Goal: Information Seeking & Learning: Learn about a topic

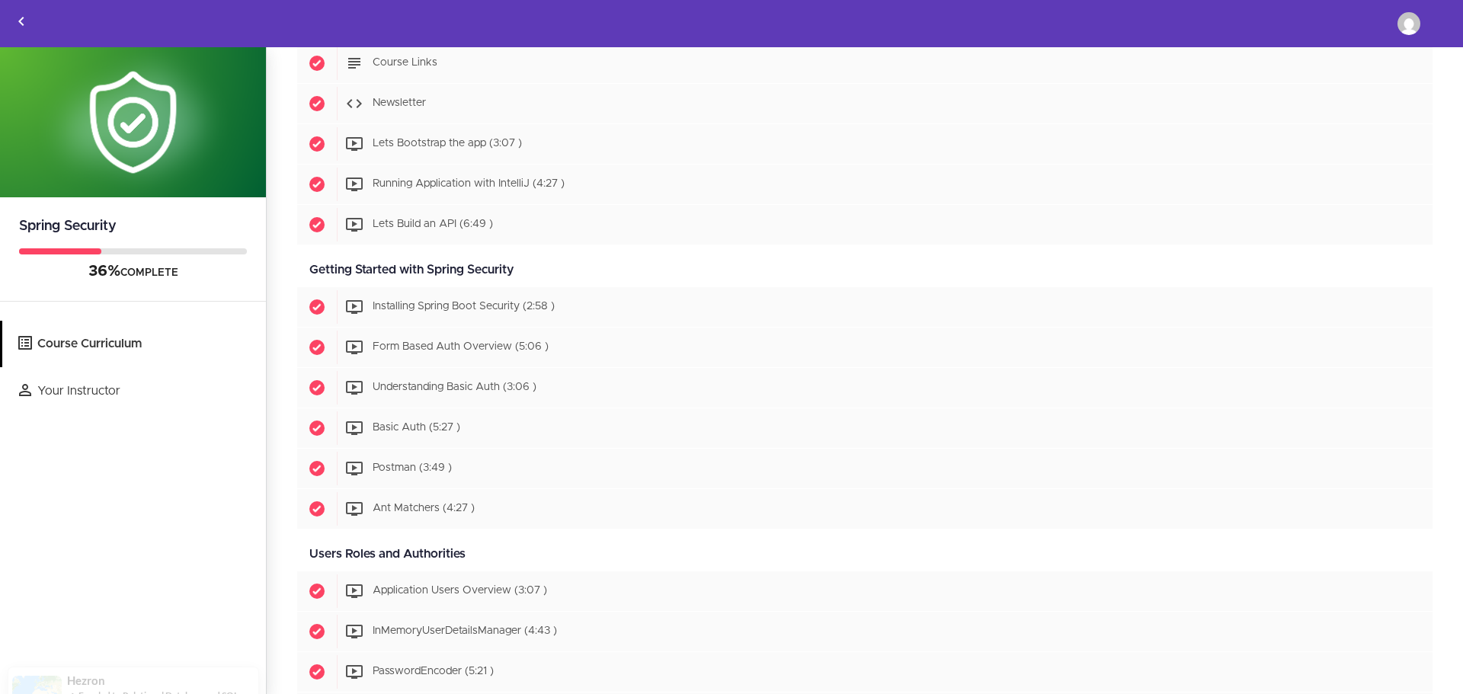
scroll to position [268, 0]
click at [1408, 19] on img at bounding box center [1409, 23] width 23 height 23
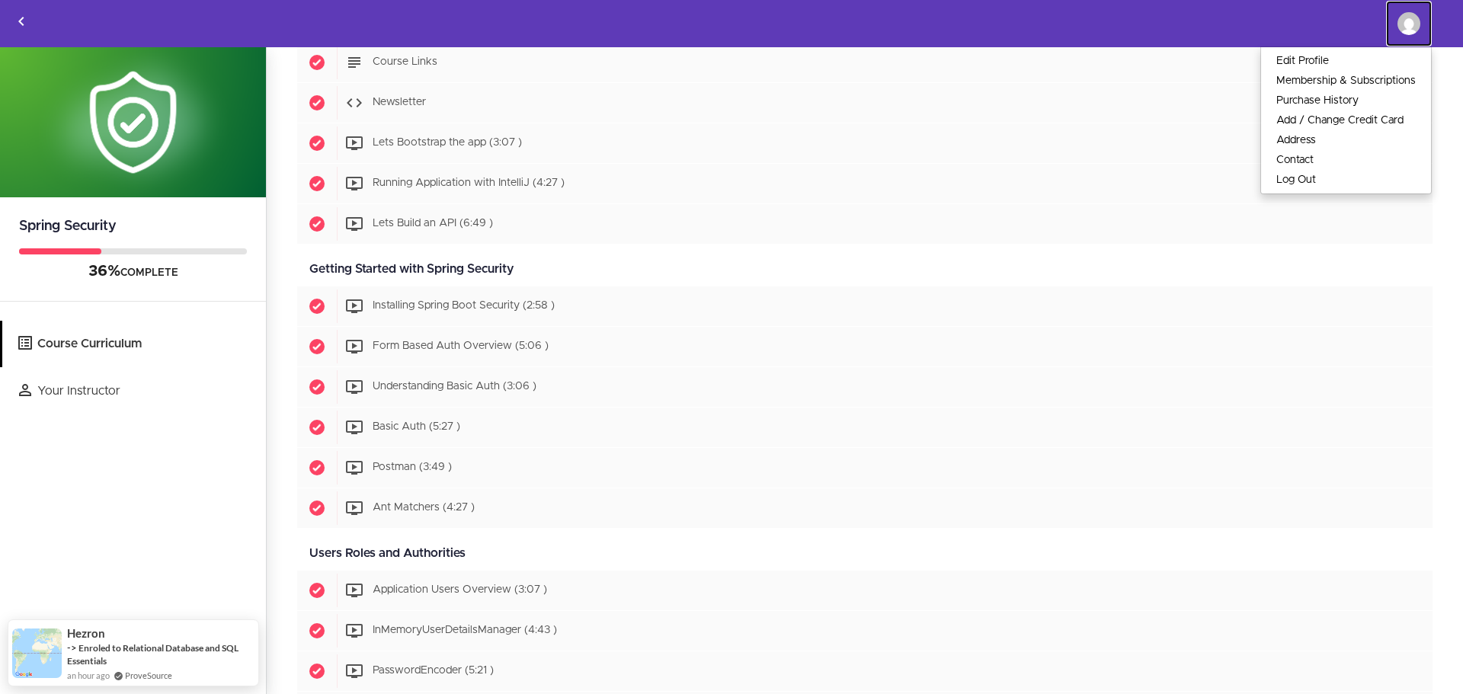
click at [1408, 19] on img at bounding box center [1409, 23] width 23 height 23
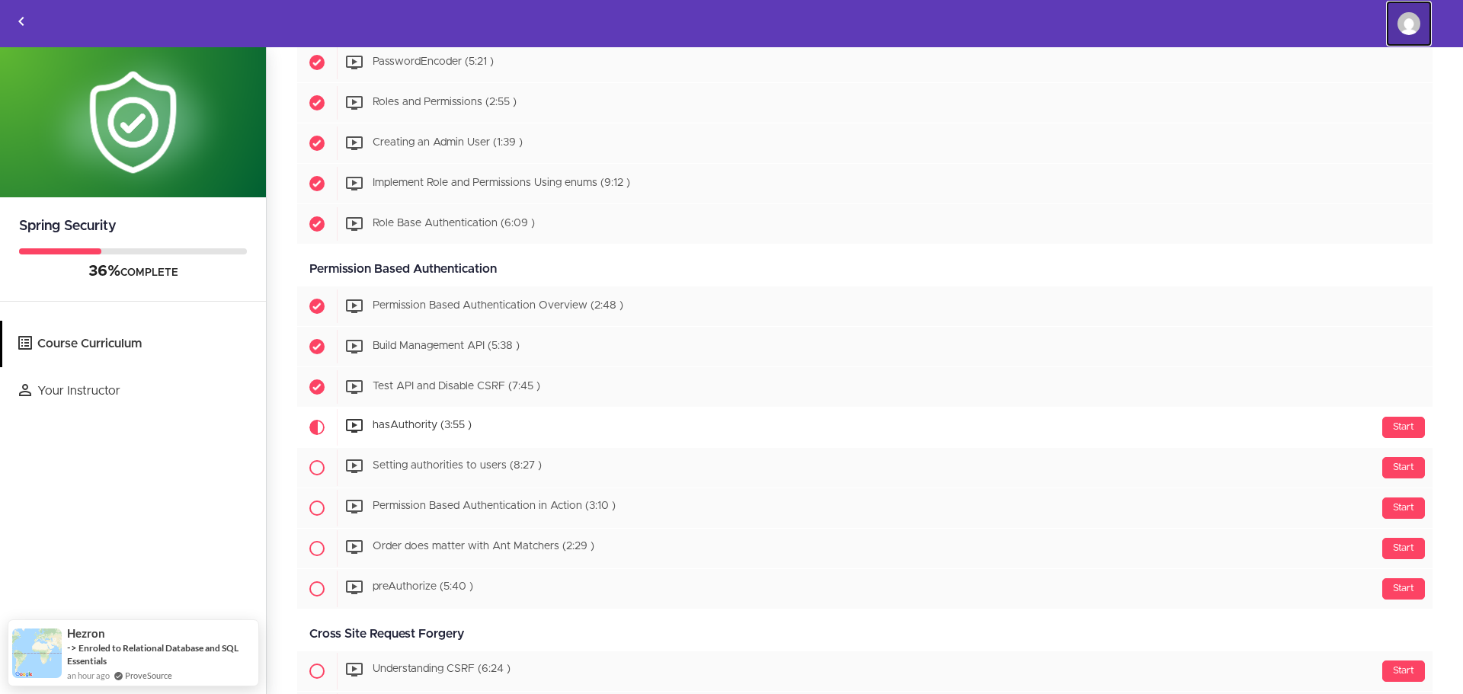
scroll to position [877, 0]
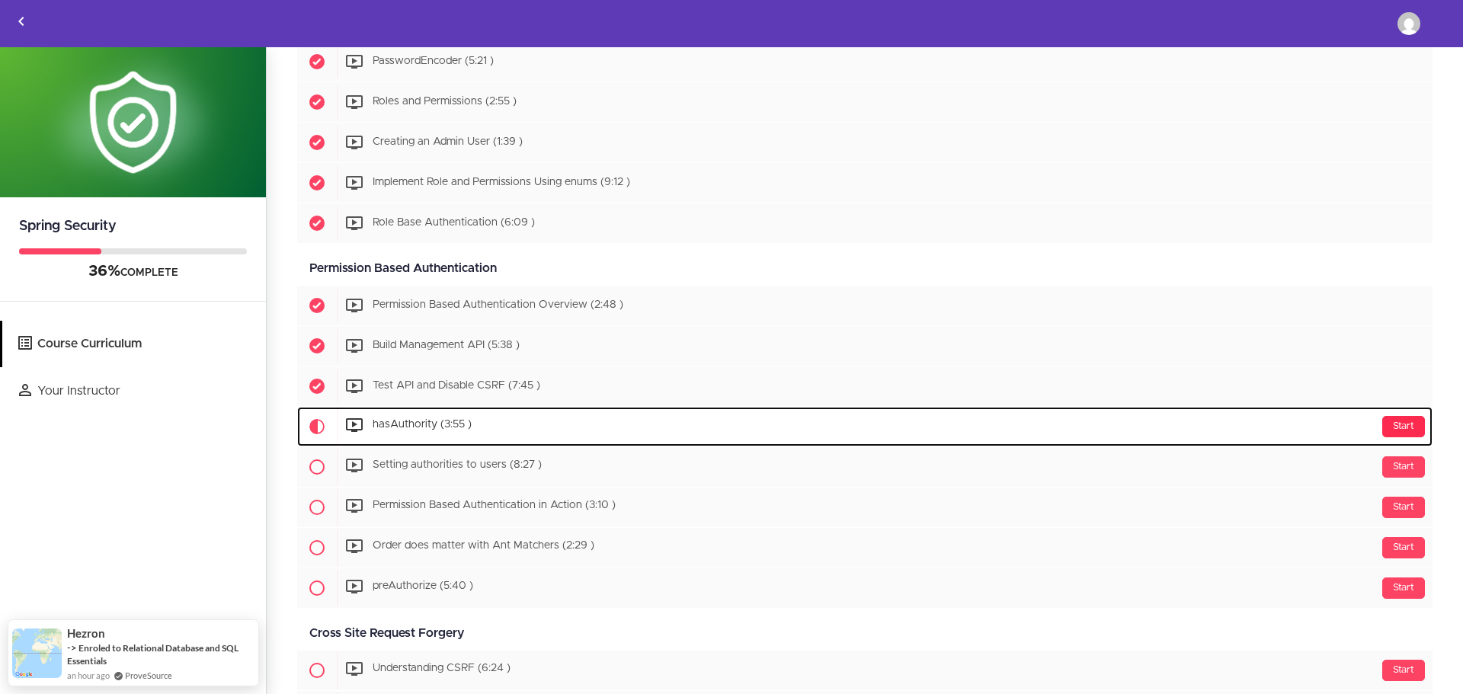
click at [1400, 420] on div "Start" at bounding box center [1404, 426] width 43 height 21
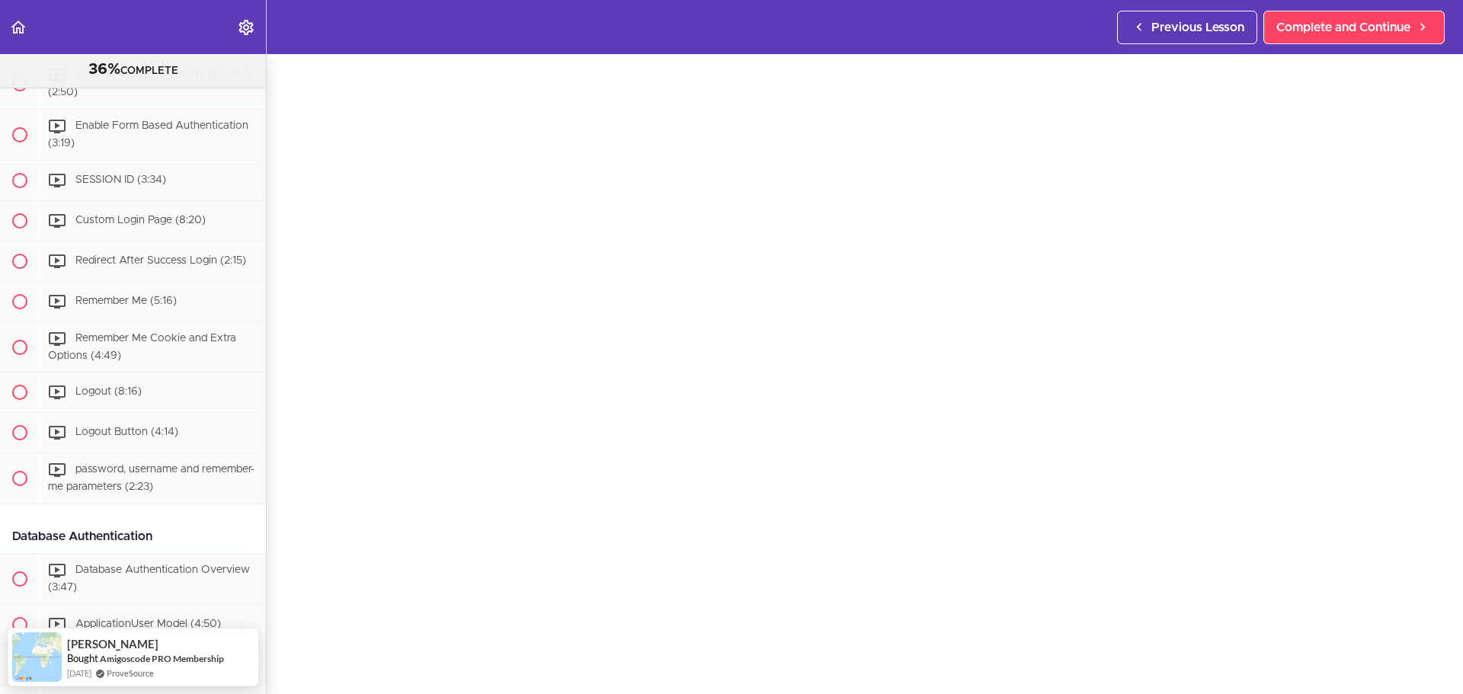
scroll to position [1719, 0]
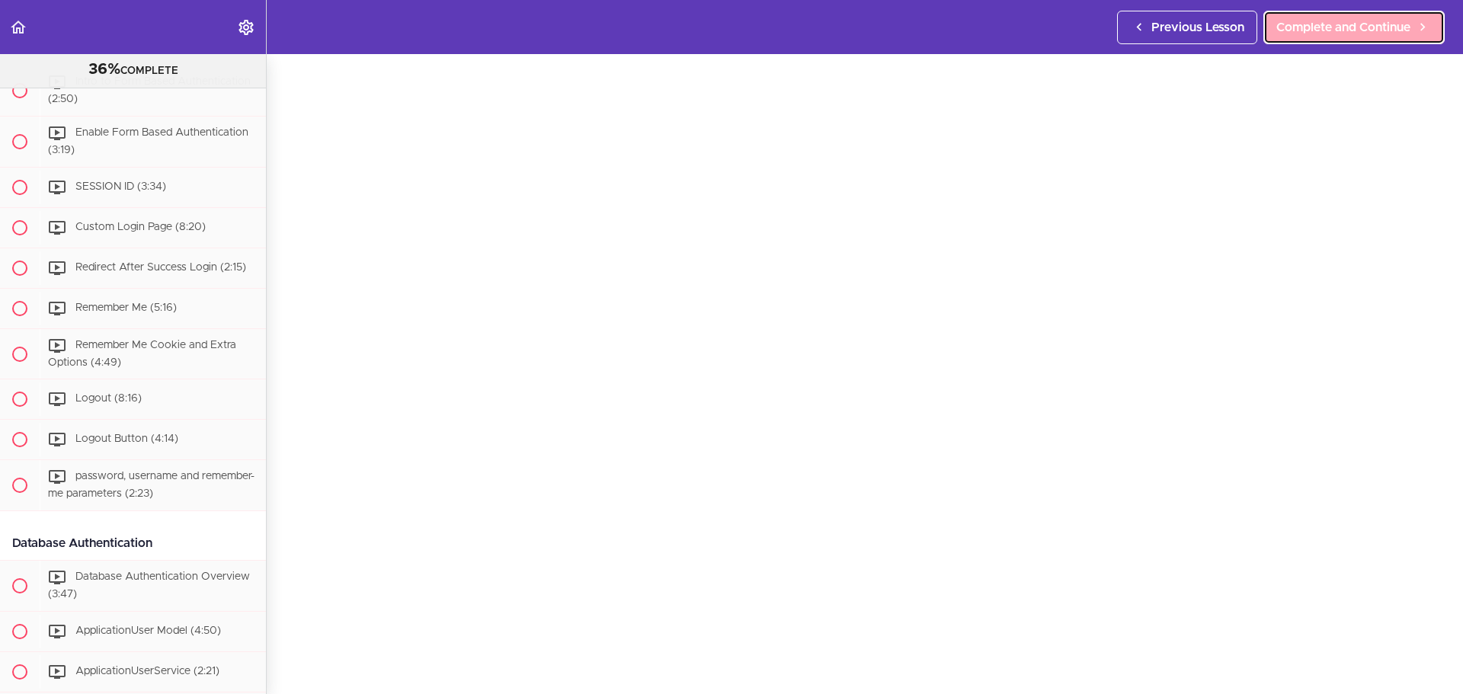
click at [1306, 24] on span "Complete and Continue" at bounding box center [1344, 27] width 134 height 18
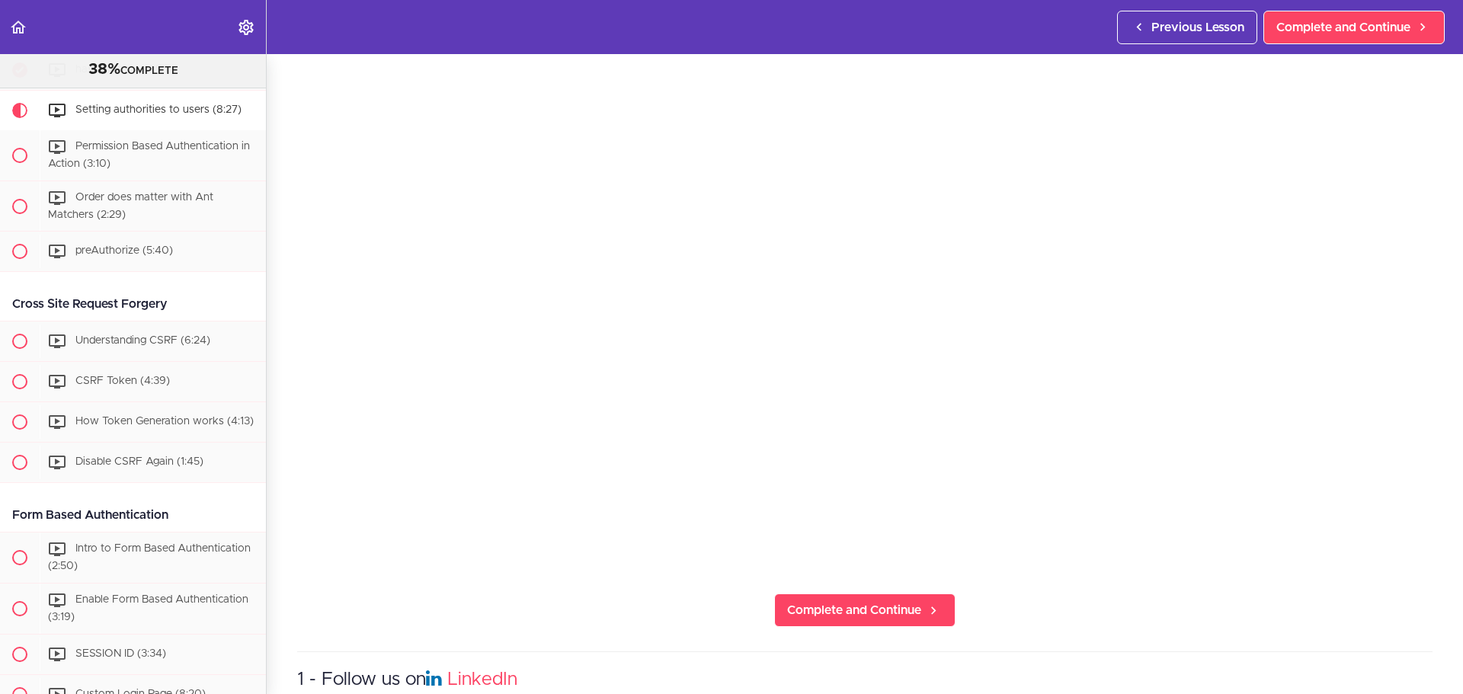
scroll to position [193, 0]
click at [1307, 18] on span "Complete and Continue" at bounding box center [1344, 27] width 134 height 18
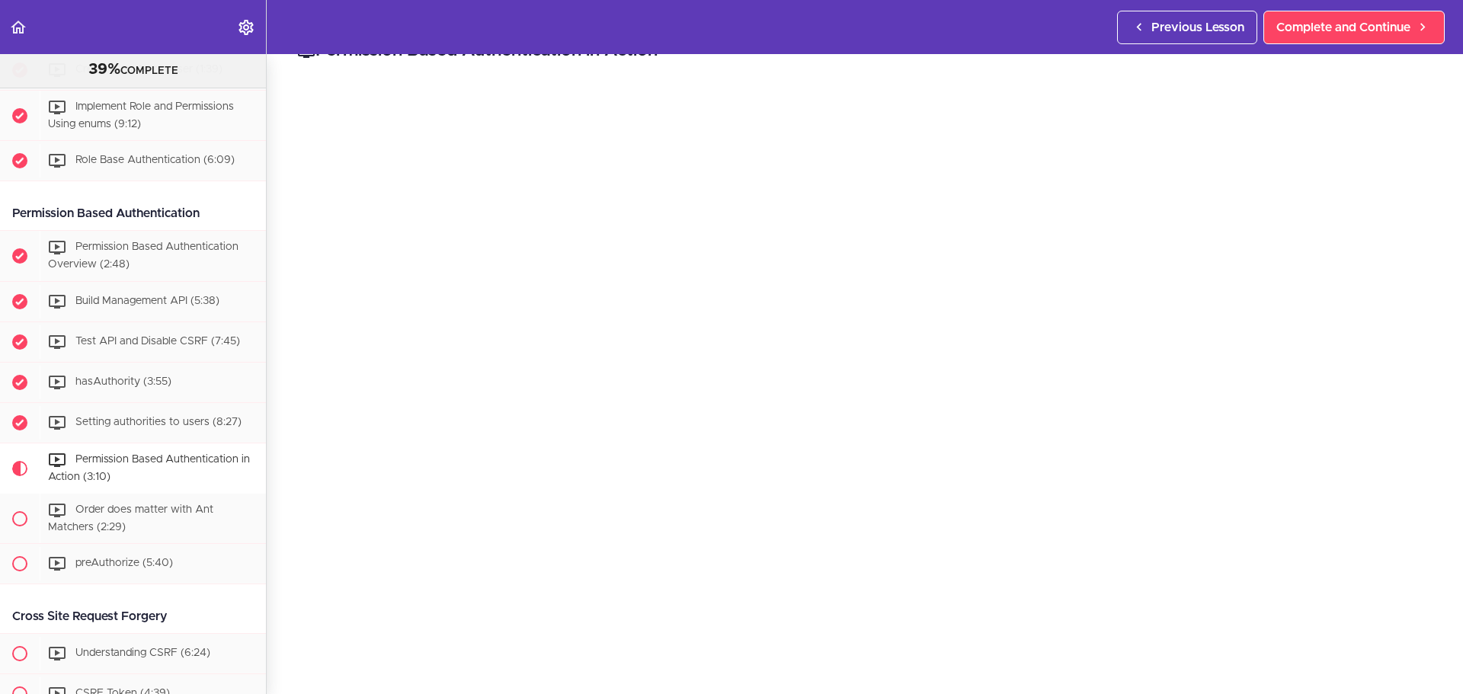
scroll to position [34, 0]
click at [1360, 31] on span "Complete and Continue" at bounding box center [1344, 27] width 134 height 18
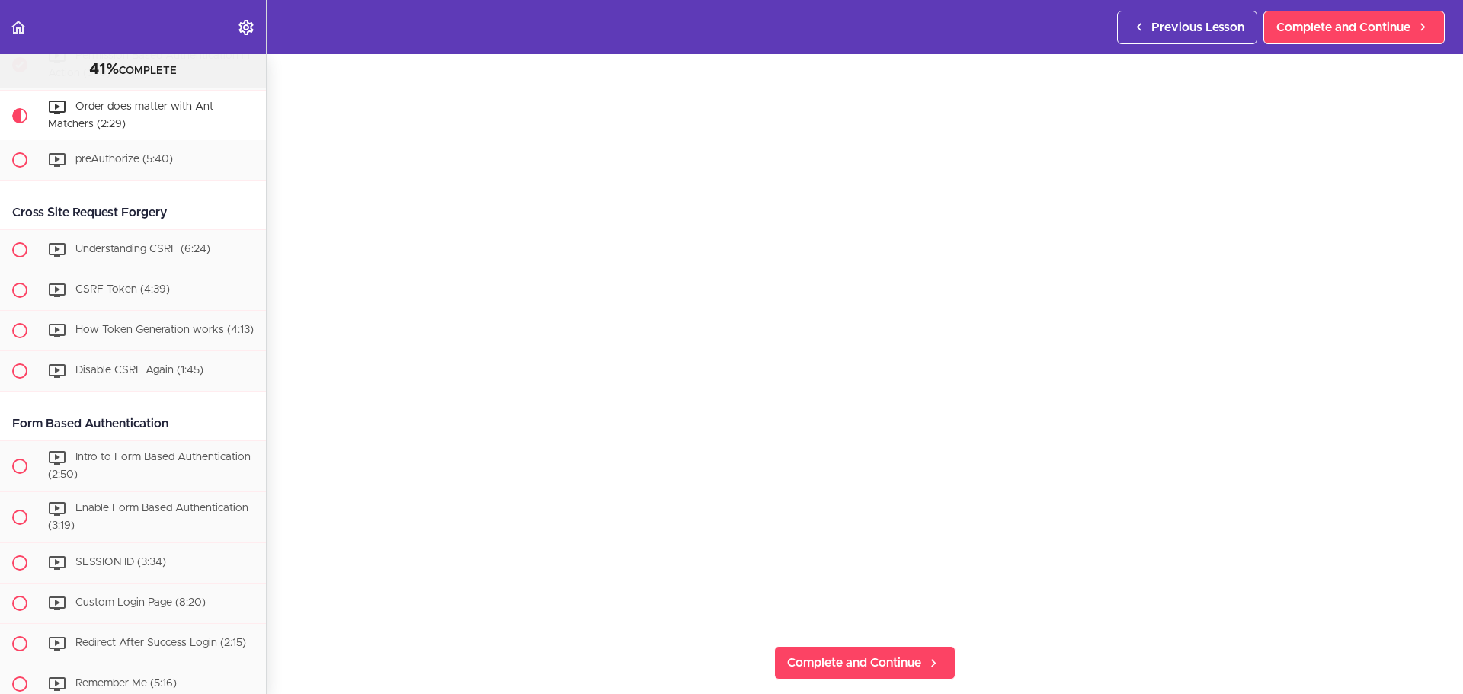
scroll to position [139, 0]
click at [1355, 35] on span "Complete and Continue" at bounding box center [1344, 27] width 134 height 18
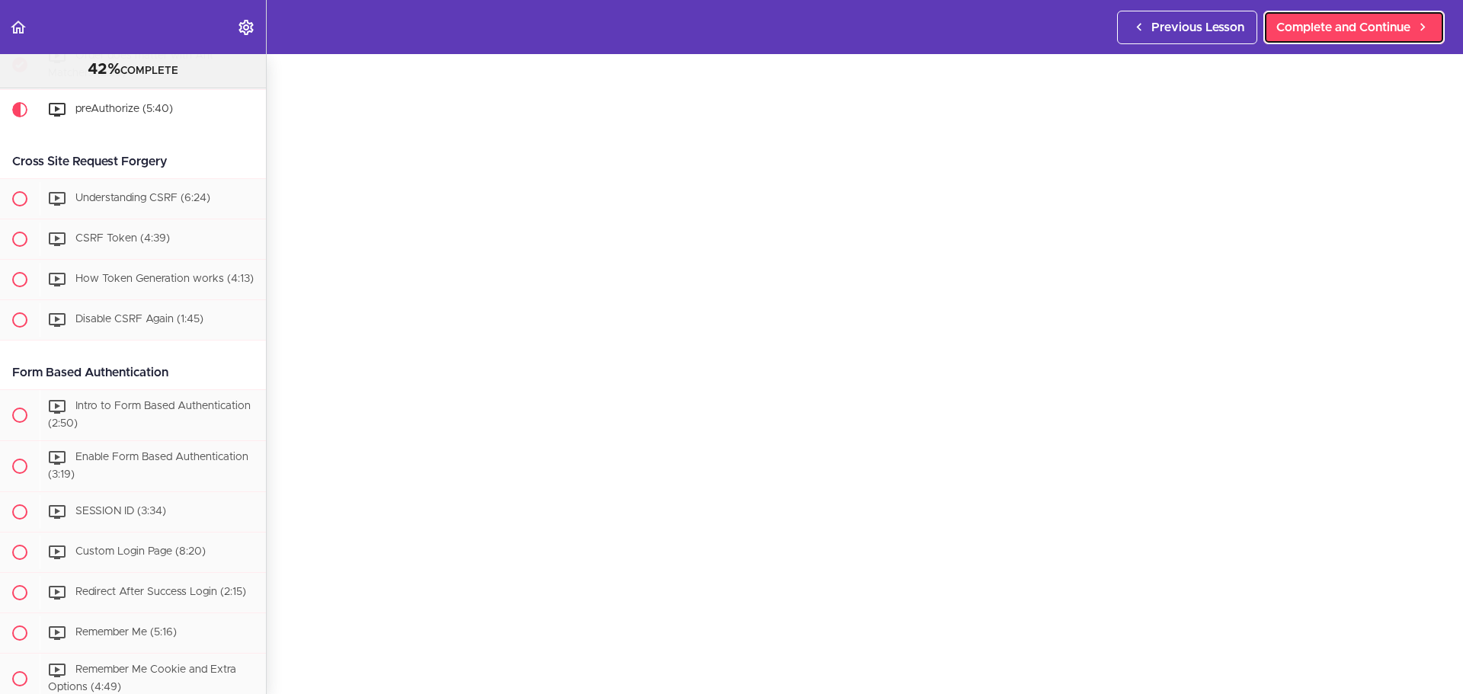
scroll to position [77, 0]
